Goal: Navigation & Orientation: Find specific page/section

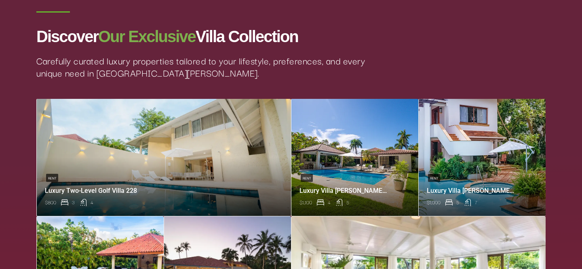
scroll to position [335, 0]
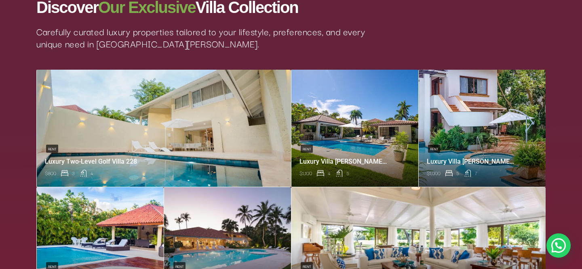
click at [223, 127] on link at bounding box center [164, 128] width 254 height 117
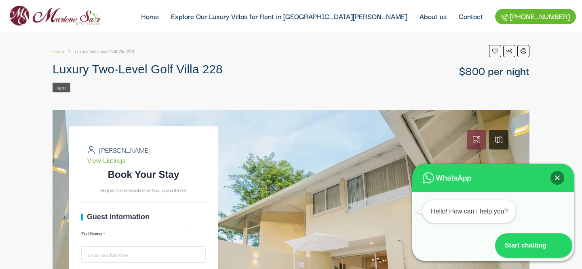
click at [73, 26] on img at bounding box center [54, 16] width 97 height 26
